Goal: Find specific page/section: Find specific page/section

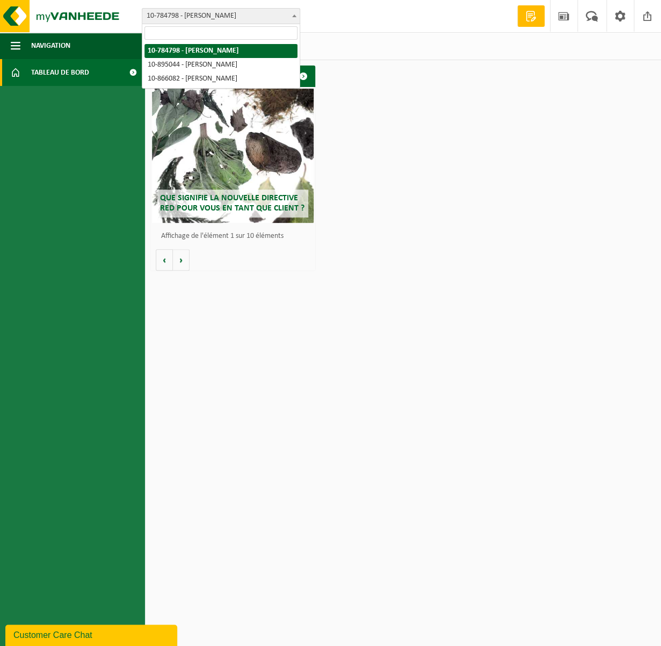
click at [283, 10] on span "10-784798 - [PERSON_NAME]" at bounding box center [220, 16] width 157 height 15
select select "116627"
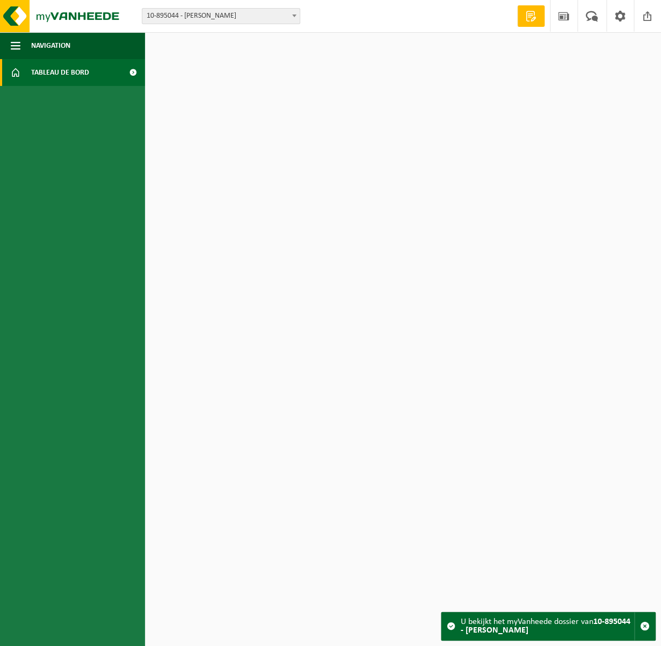
click at [288, 19] on span "10-895044 - [PERSON_NAME]" at bounding box center [220, 16] width 157 height 15
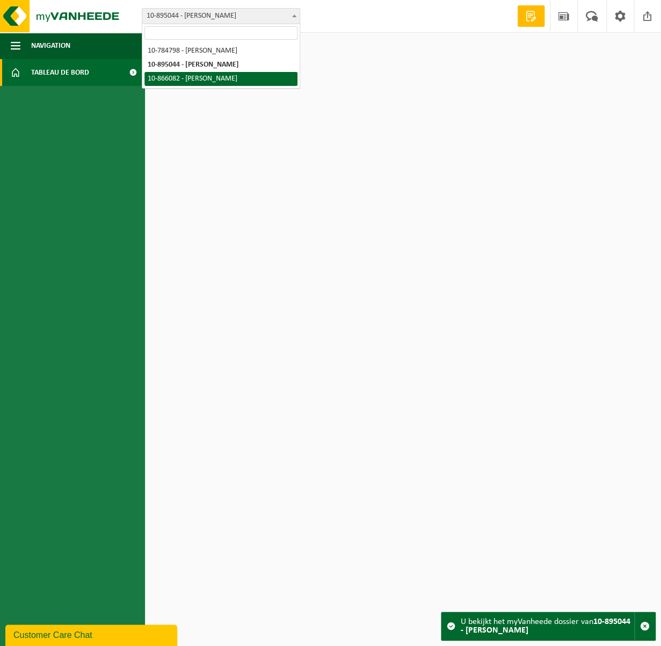
select select "102760"
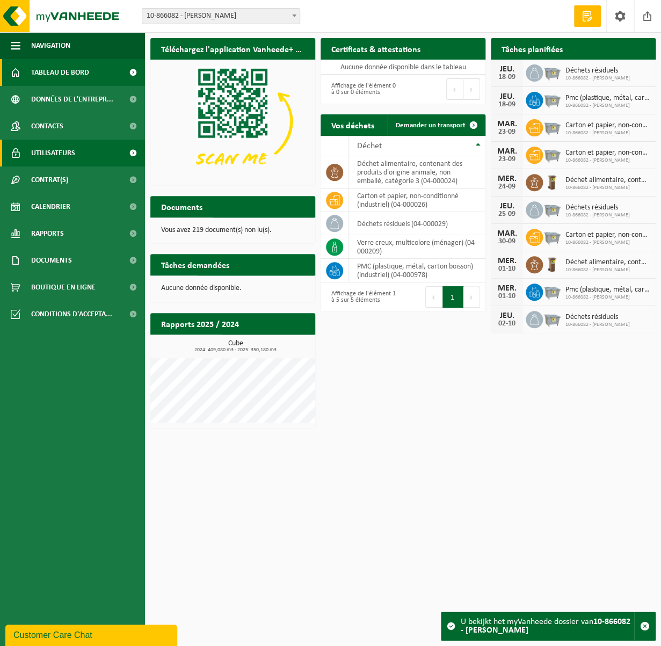
click at [94, 166] on link "Utilisateurs" at bounding box center [72, 153] width 145 height 27
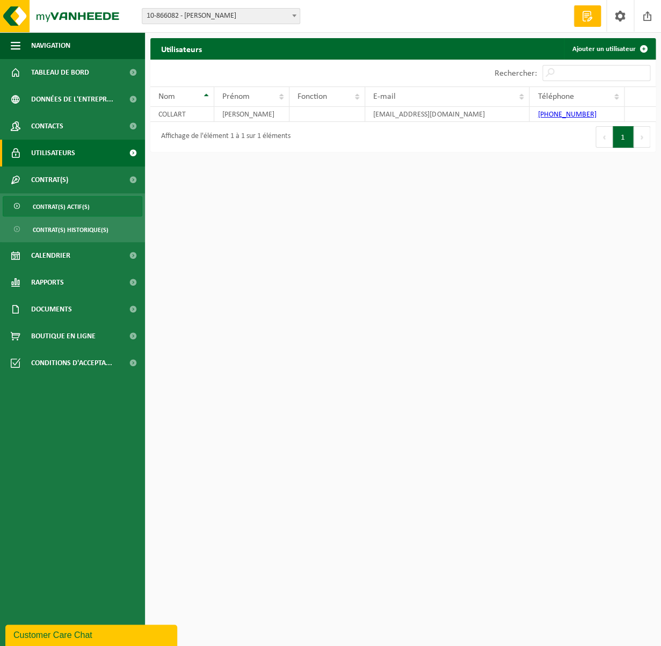
click at [99, 211] on link "Contrat(s) actif(s)" at bounding box center [73, 206] width 140 height 20
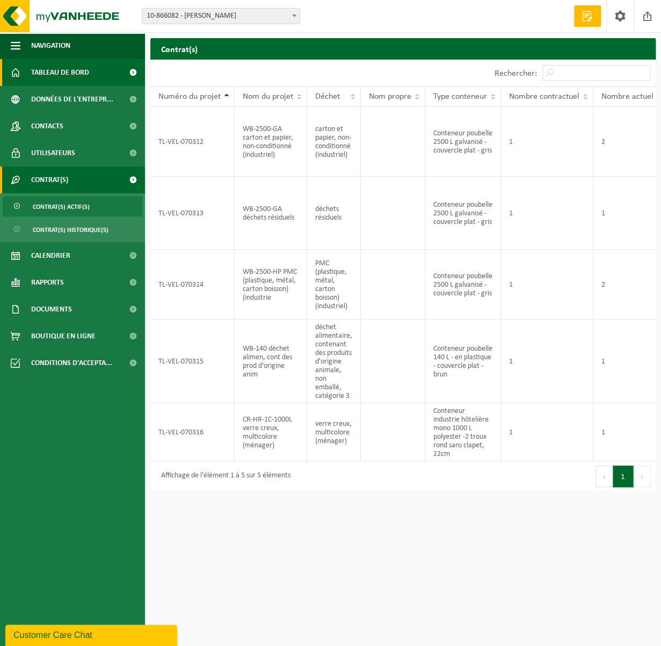
click at [81, 70] on span "Tableau de bord" at bounding box center [60, 72] width 58 height 27
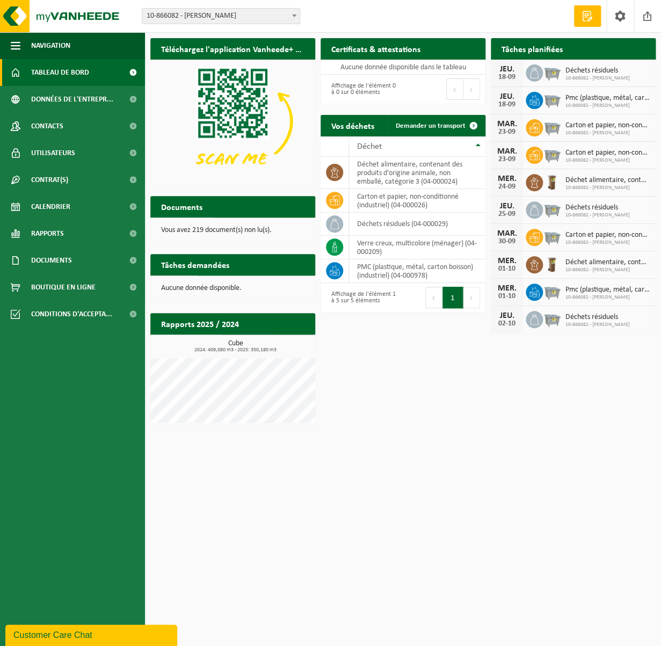
click at [612, 128] on span "Carton et papier, non-conditionné (industriel)" at bounding box center [607, 125] width 85 height 9
click at [609, 126] on span "Carton et papier, non-conditionné (industriel)" at bounding box center [607, 125] width 85 height 9
click at [551, 128] on img at bounding box center [552, 127] width 18 height 18
